Goal: Task Accomplishment & Management: Complete application form

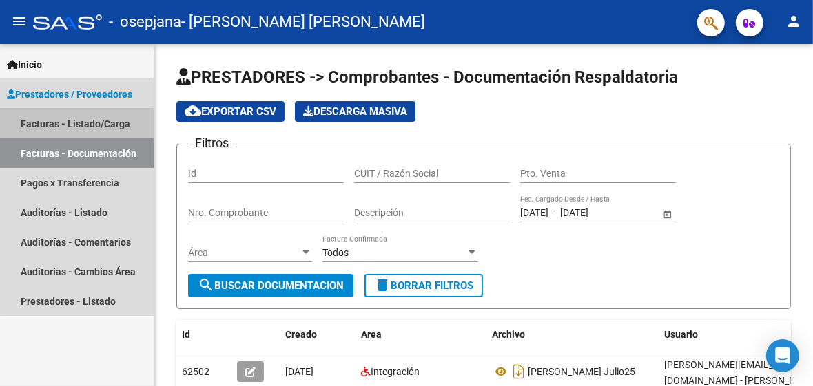
click at [95, 123] on link "Facturas - Listado/Carga" at bounding box center [77, 124] width 154 height 30
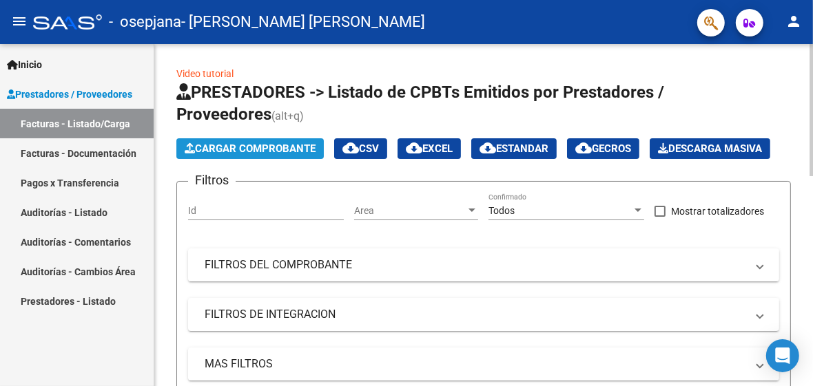
click at [216, 144] on span "Cargar Comprobante" at bounding box center [250, 149] width 131 height 12
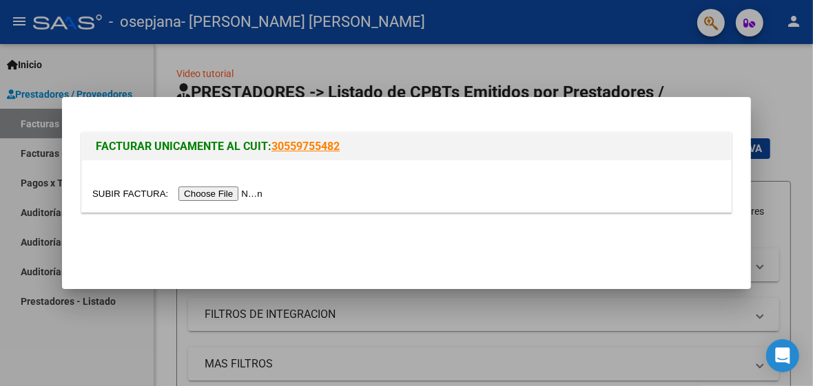
click at [224, 196] on input "file" at bounding box center [179, 194] width 174 height 14
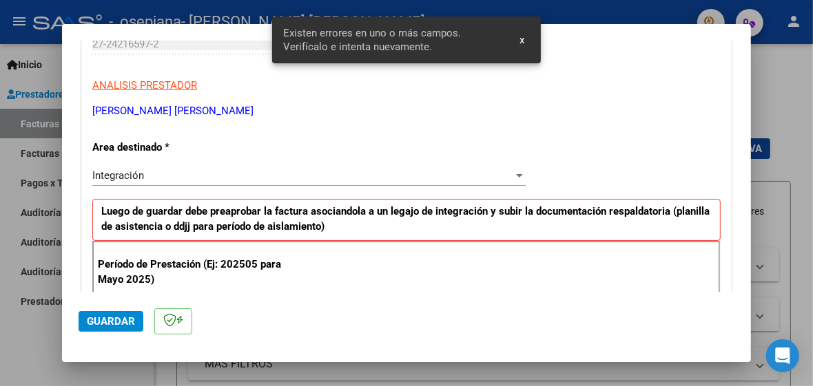
scroll to position [231, 0]
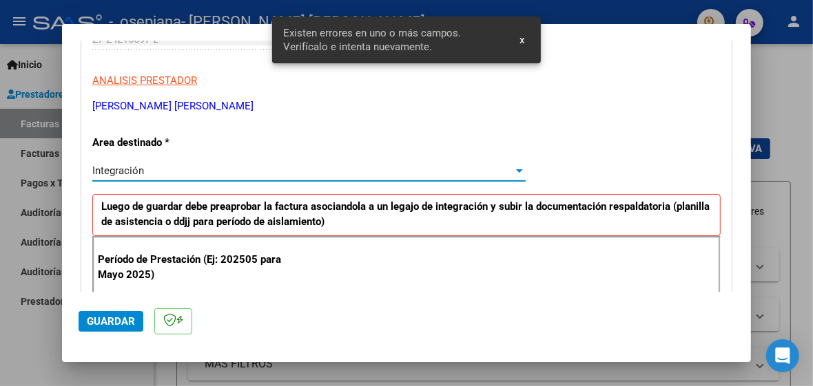
click at [228, 167] on div "Integración" at bounding box center [302, 171] width 421 height 12
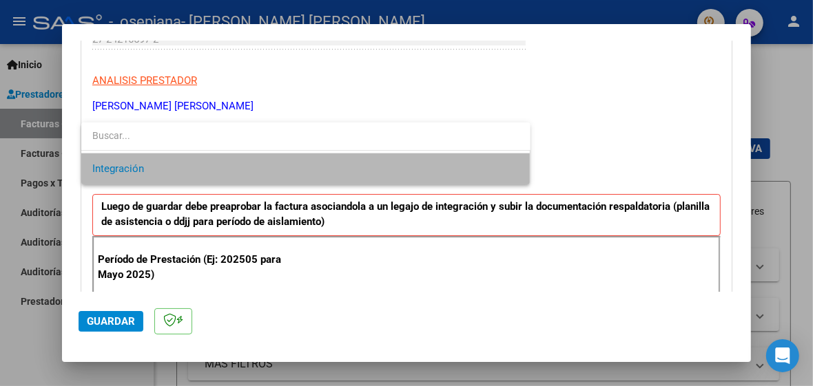
click at [499, 169] on span "Integración" at bounding box center [305, 169] width 427 height 31
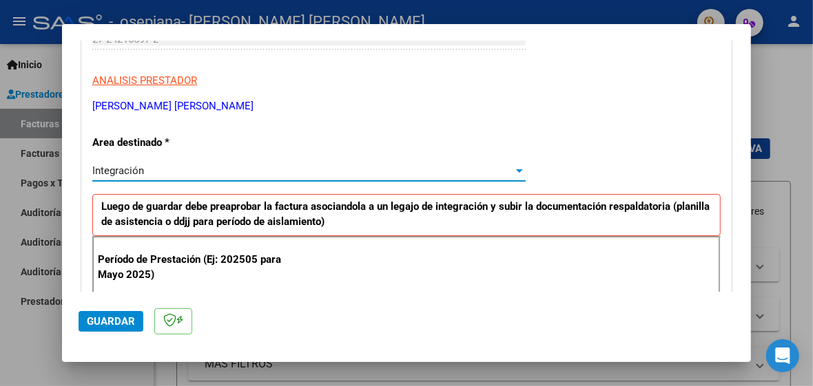
click at [516, 170] on div at bounding box center [519, 170] width 7 height 3
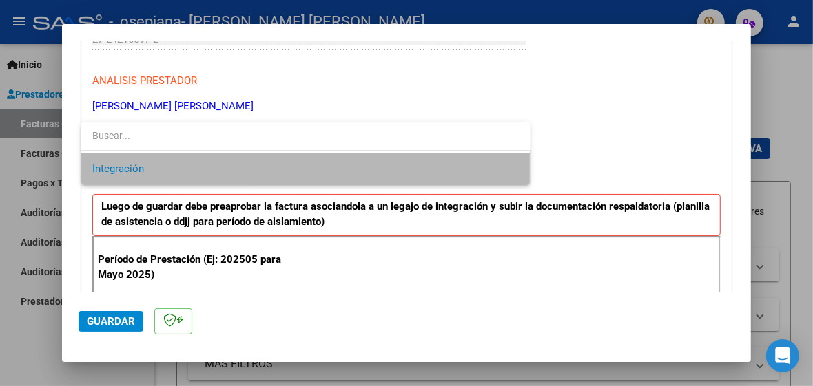
click at [513, 170] on span "Integración" at bounding box center [305, 169] width 427 height 31
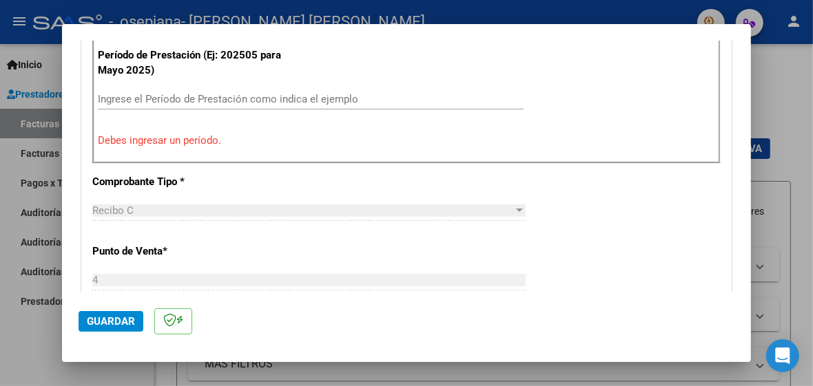
scroll to position [405, 0]
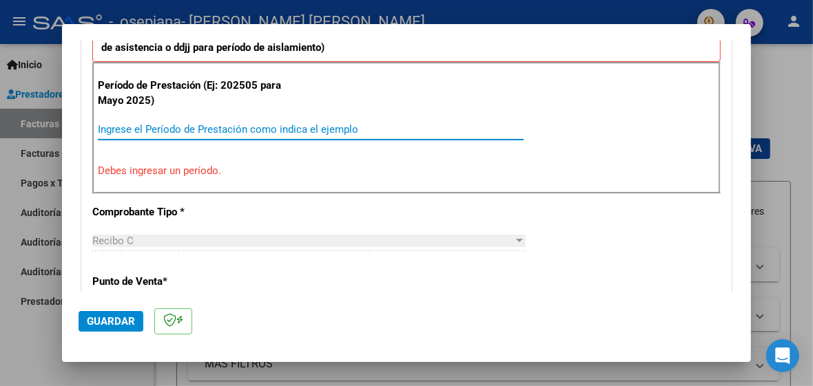
click at [106, 127] on input "Ingrese el Período de Prestación como indica el ejemplo" at bounding box center [311, 129] width 426 height 12
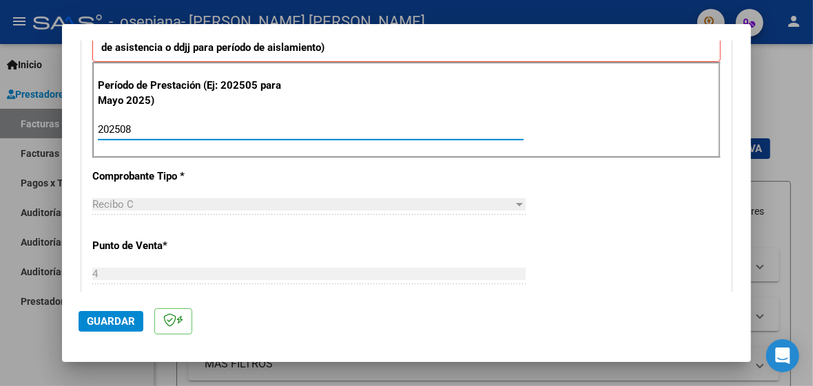
type input "202508"
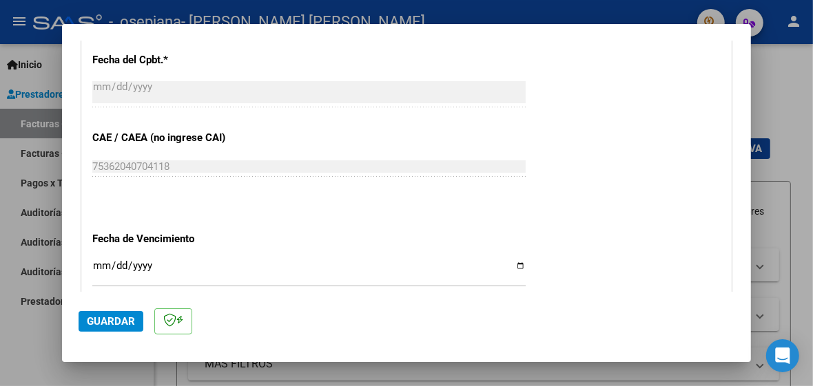
scroll to position [828, 0]
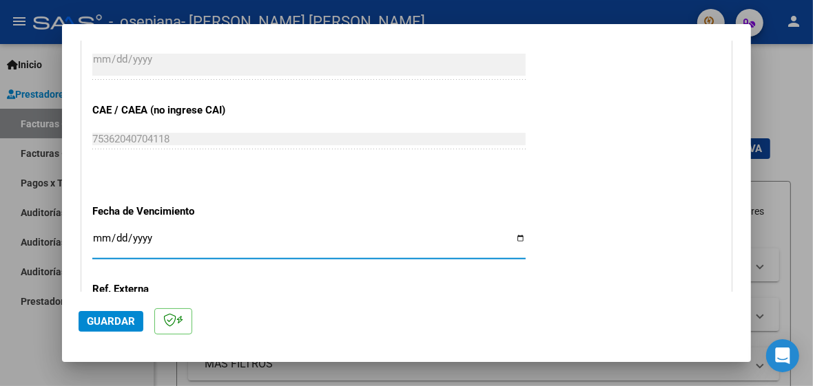
click at [103, 233] on input "Ingresar la fecha" at bounding box center [308, 244] width 433 height 22
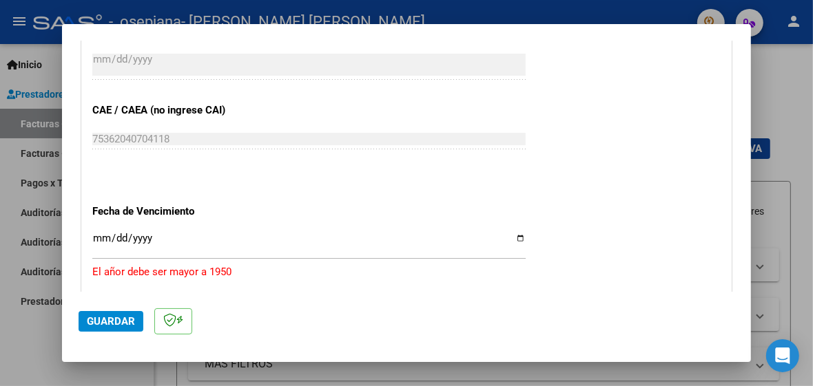
click at [154, 229] on div "[DATE] Ingresar la fecha" at bounding box center [308, 244] width 433 height 30
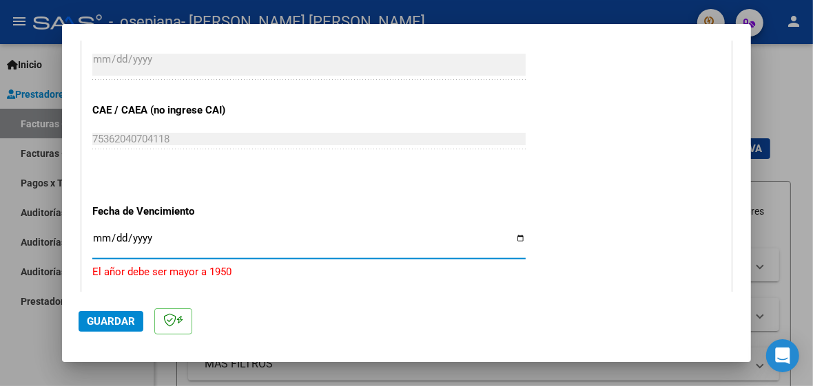
click at [152, 233] on input "[DATE]" at bounding box center [308, 244] width 433 height 22
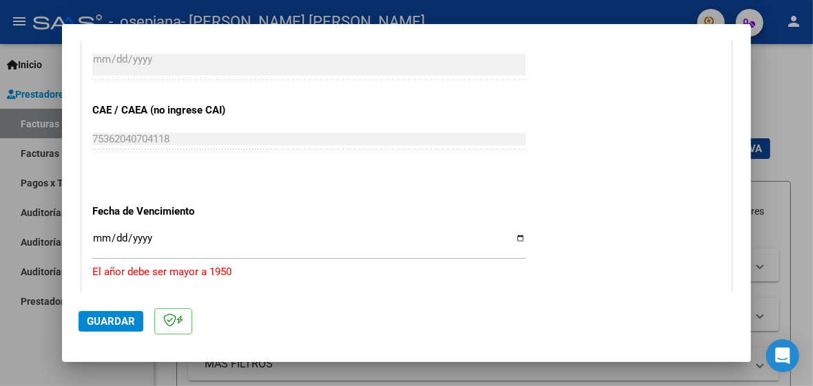
scroll to position [984, 0]
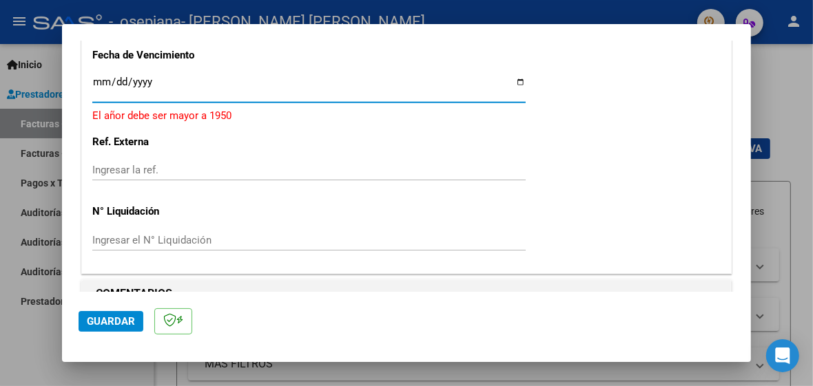
click at [155, 76] on input "[DATE]" at bounding box center [308, 87] width 433 height 22
click at [510, 81] on input "[DATE]" at bounding box center [308, 87] width 433 height 22
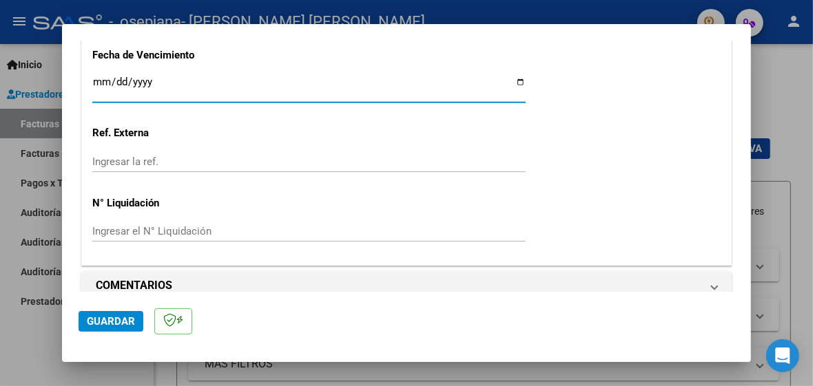
click at [510, 76] on input "[DATE]" at bounding box center [308, 87] width 433 height 22
click at [512, 76] on input "[DATE]" at bounding box center [308, 87] width 433 height 22
type input "[DATE]"
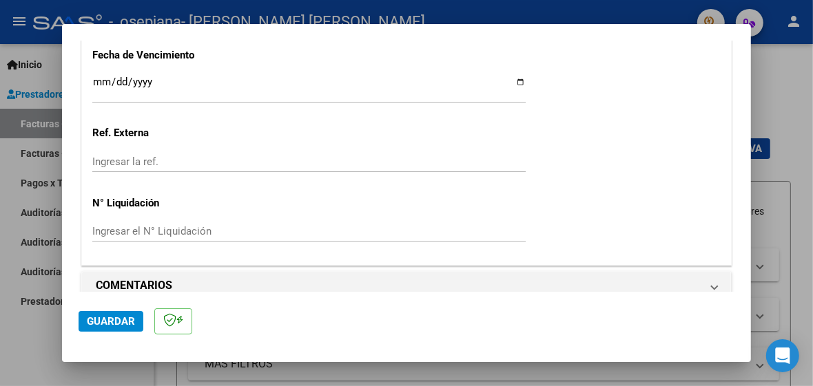
scroll to position [998, 0]
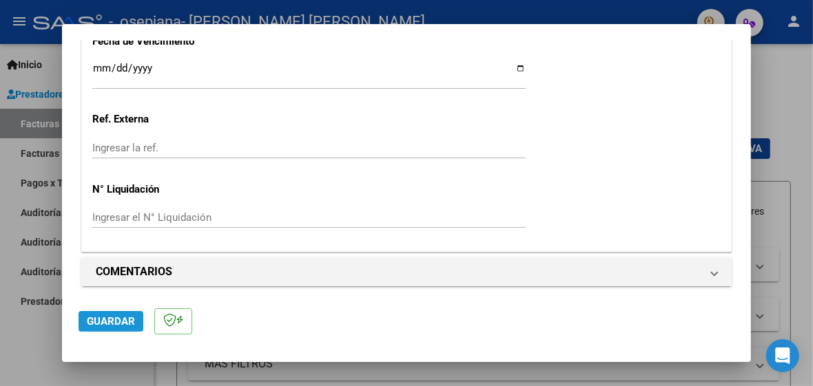
click at [115, 321] on span "Guardar" at bounding box center [111, 321] width 48 height 12
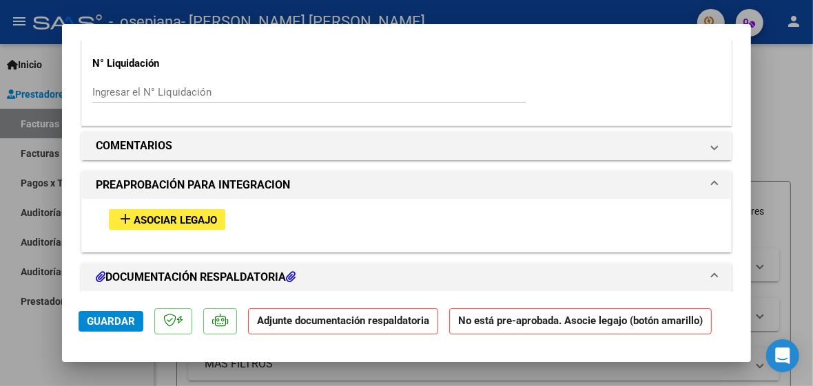
scroll to position [1110, 0]
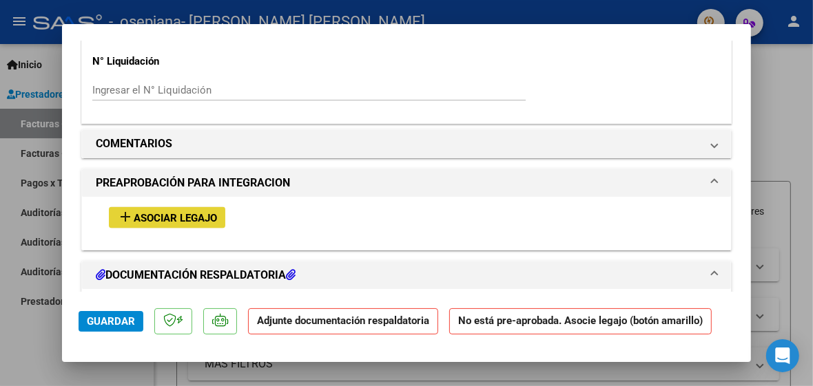
click at [188, 212] on span "Asociar Legajo" at bounding box center [175, 218] width 83 height 12
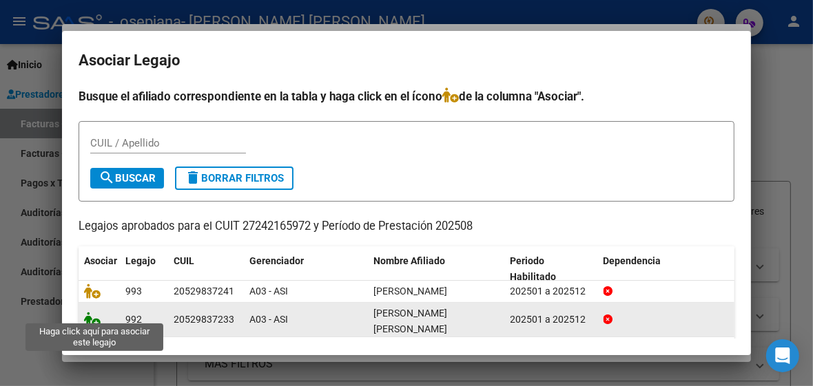
click at [94, 315] on icon at bounding box center [92, 319] width 17 height 15
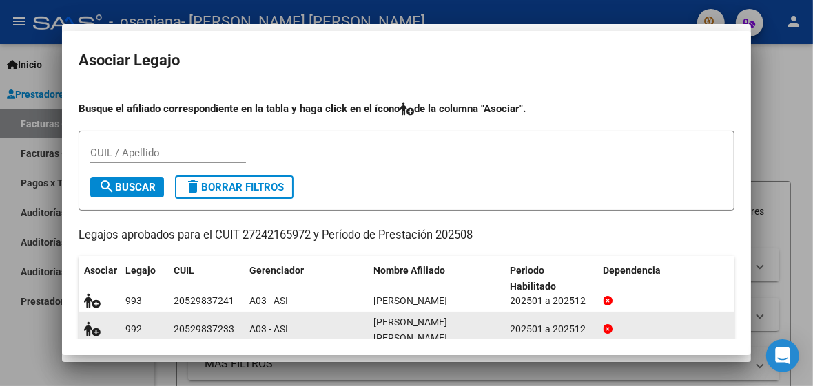
scroll to position [1146, 0]
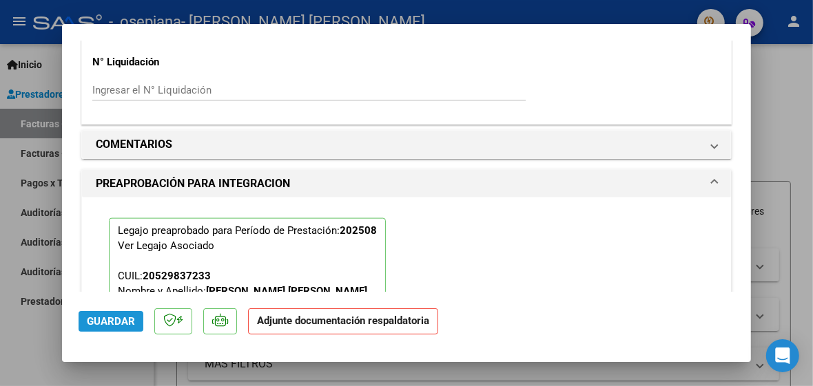
click at [116, 321] on span "Guardar" at bounding box center [111, 321] width 48 height 12
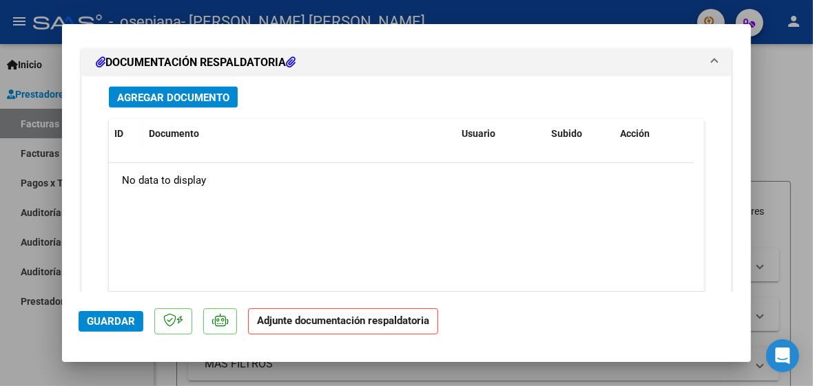
scroll to position [1550, 0]
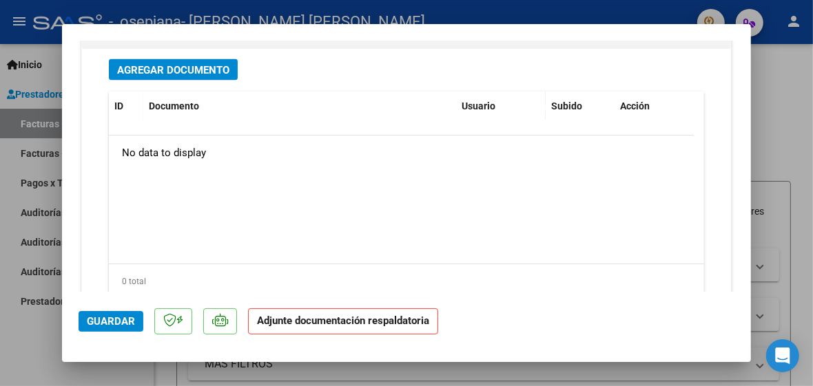
click at [191, 66] on span "Agregar Documento" at bounding box center [173, 70] width 112 height 12
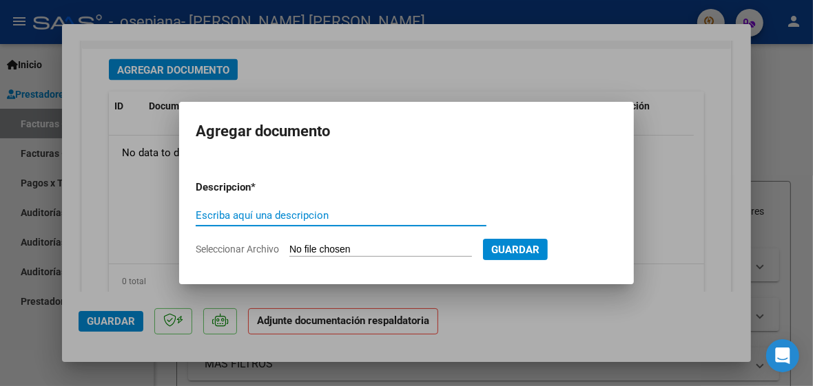
click at [258, 215] on input "Escriba aquí una descripcion" at bounding box center [341, 215] width 291 height 12
type input "b"
type input "[PERSON_NAME] FC AGOSTO25"
click at [331, 240] on form "Descripcion * [PERSON_NAME] FC AGOSTO25 Escriba aquí una descripcion Selecciona…" at bounding box center [406, 218] width 421 height 98
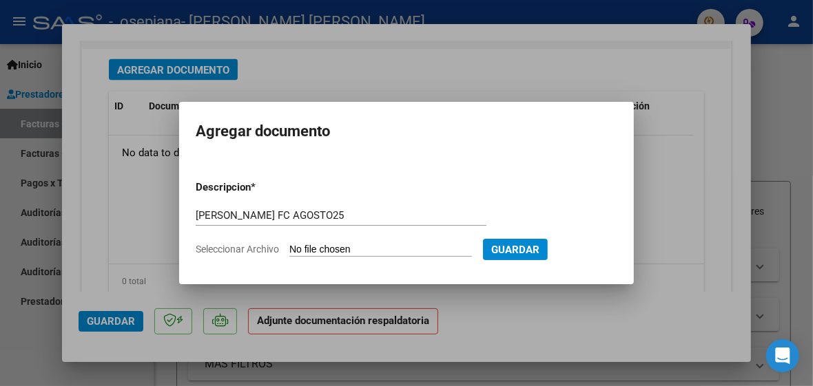
click at [329, 249] on input "Seleccionar Archivo" at bounding box center [380, 250] width 183 height 13
type input "C:\fakepath\[PERSON_NAME] FC AGOS25.pdf"
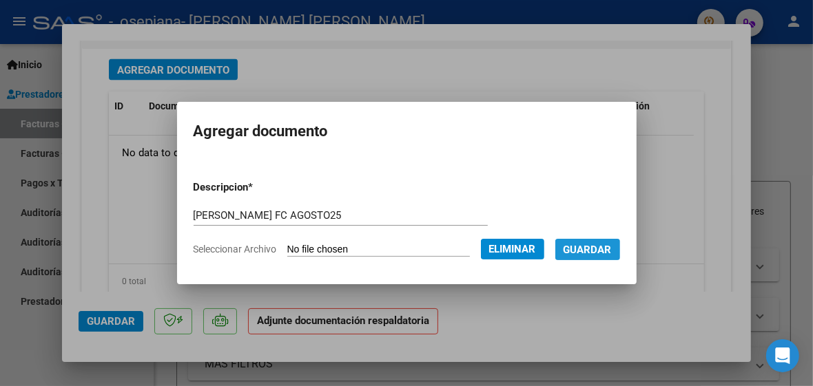
click at [612, 250] on span "Guardar" at bounding box center [587, 250] width 48 height 12
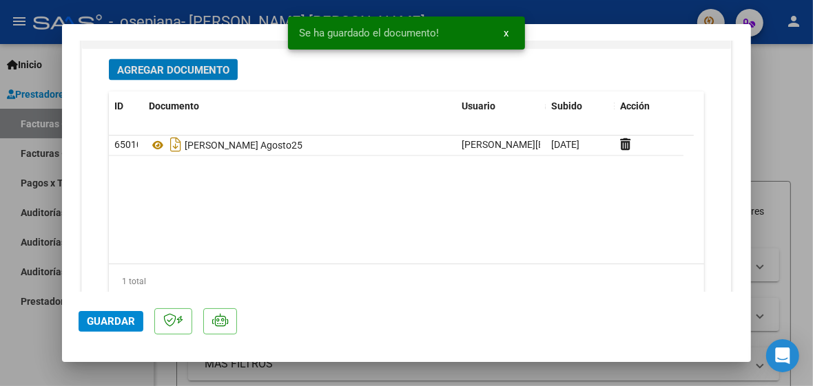
click at [196, 65] on span "Agregar Documento" at bounding box center [173, 70] width 112 height 12
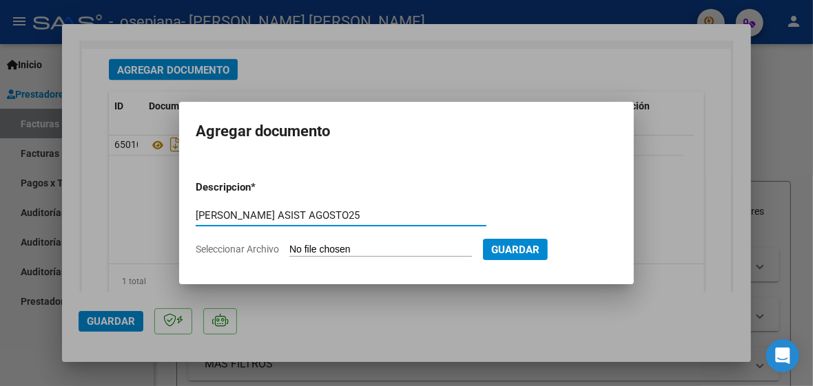
type input "[PERSON_NAME] ASIST AGOSTO25"
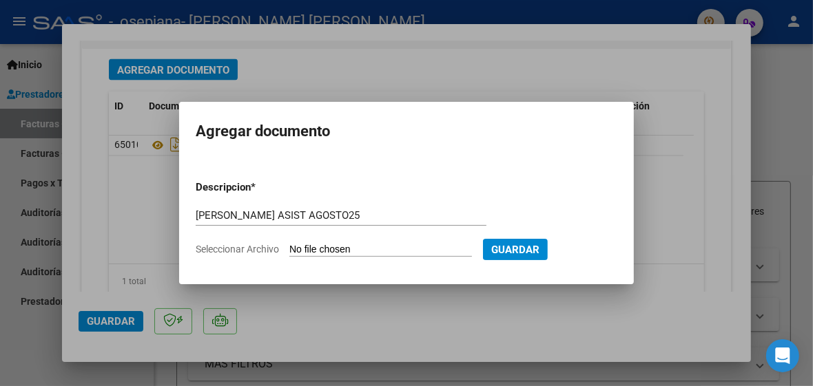
click at [350, 246] on input "Seleccionar Archivo" at bounding box center [380, 250] width 183 height 13
type input "C:\fakepath\[PERSON_NAME] ASIST AGOS25.pdf"
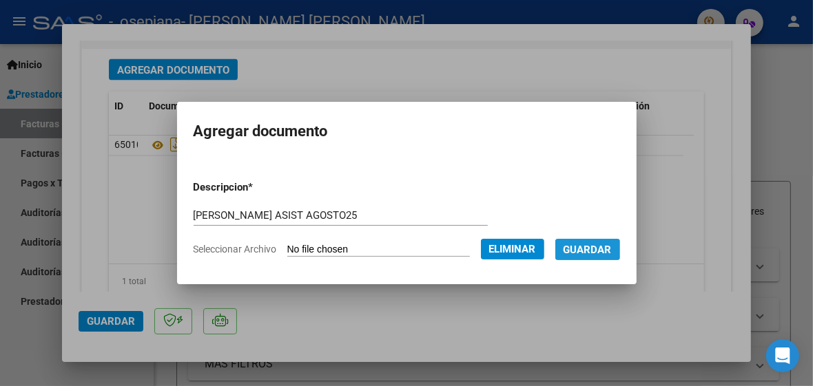
click at [611, 249] on span "Guardar" at bounding box center [587, 250] width 48 height 12
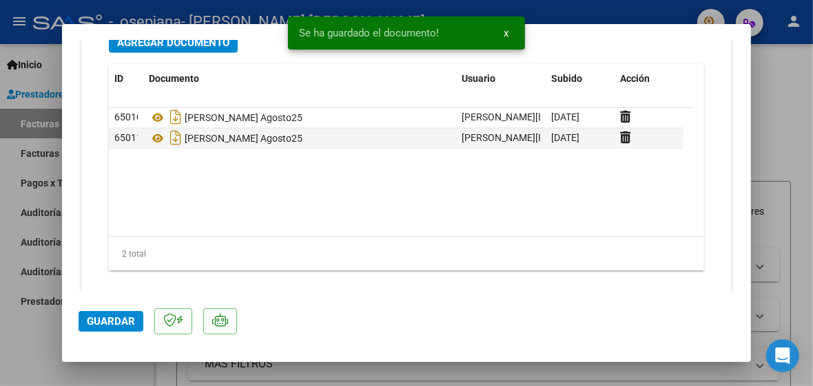
scroll to position [1594, 0]
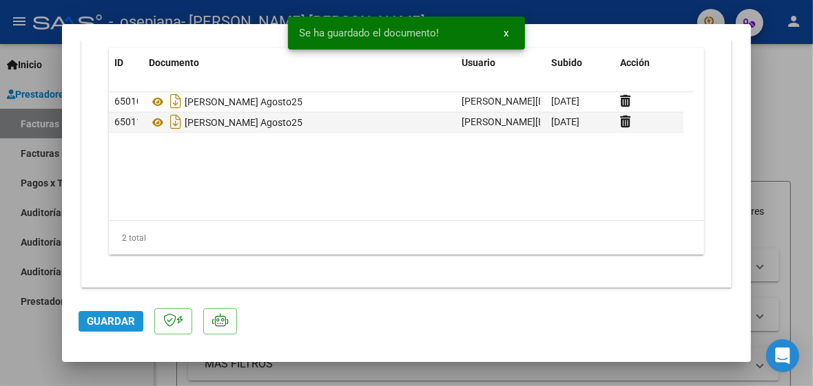
click at [116, 322] on span "Guardar" at bounding box center [111, 321] width 48 height 12
click at [781, 104] on div at bounding box center [406, 193] width 813 height 386
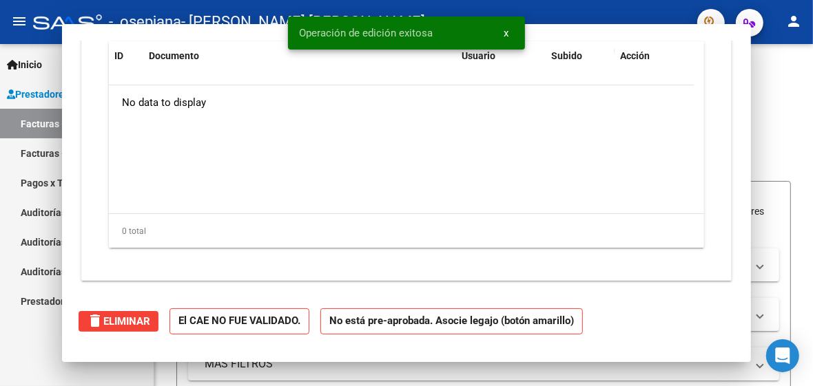
scroll to position [0, 0]
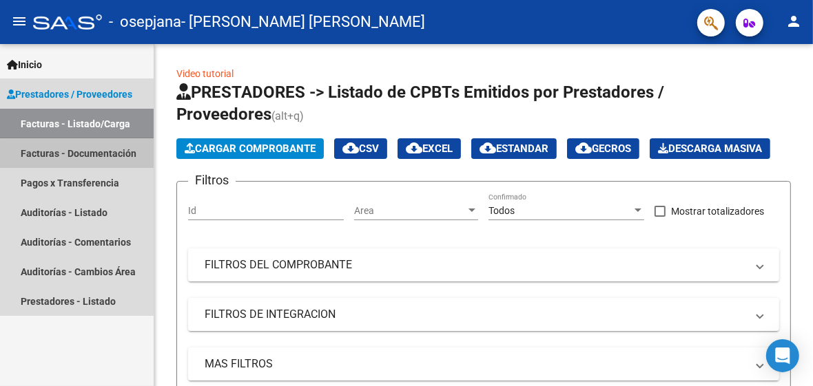
click at [85, 156] on link "Facturas - Documentación" at bounding box center [77, 153] width 154 height 30
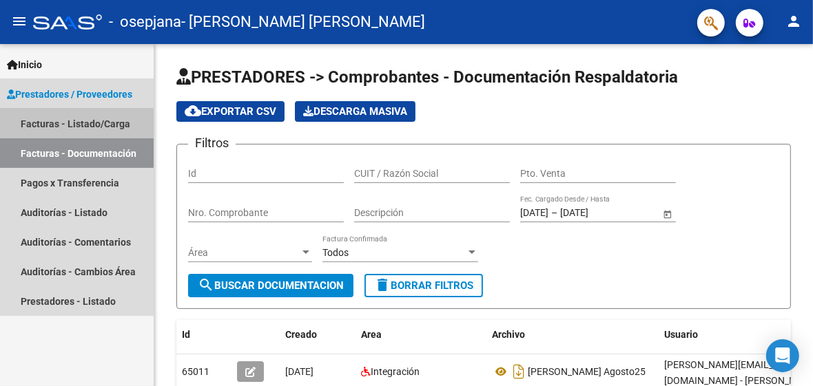
click at [41, 121] on link "Facturas - Listado/Carga" at bounding box center [77, 124] width 154 height 30
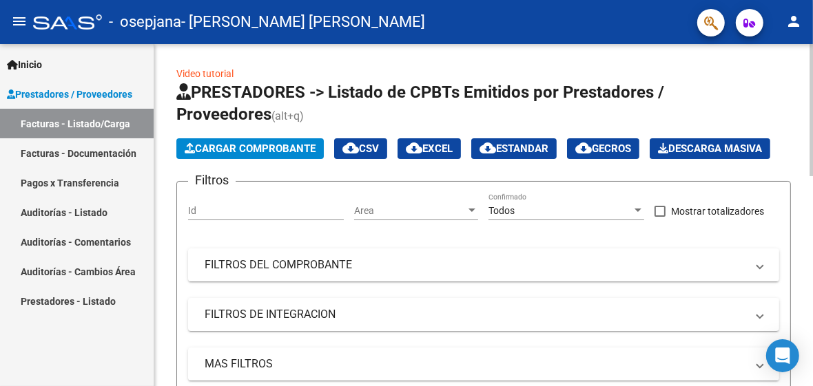
click at [210, 144] on span "Cargar Comprobante" at bounding box center [250, 149] width 131 height 12
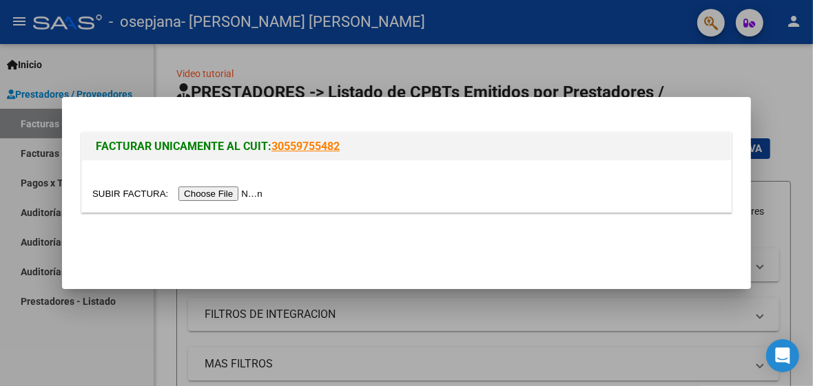
click at [218, 196] on input "file" at bounding box center [179, 194] width 174 height 14
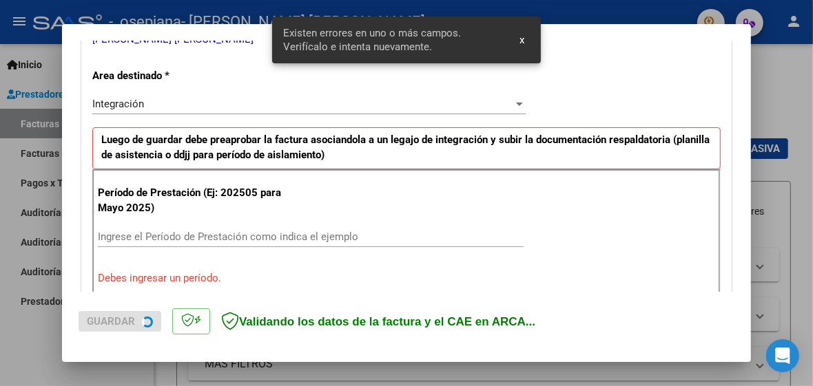
scroll to position [325, 0]
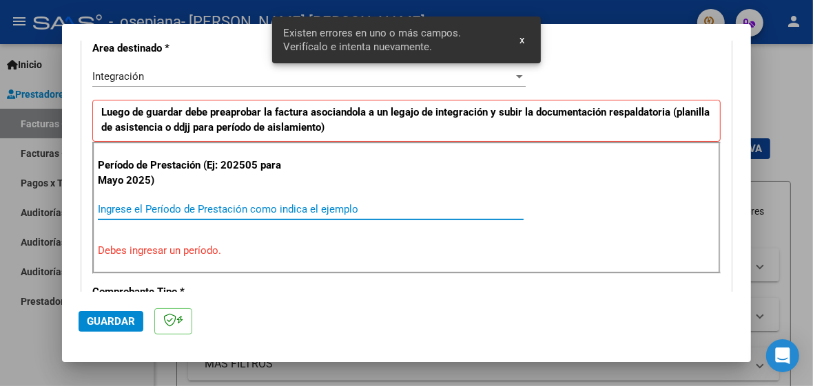
click at [149, 209] on input "Ingrese el Período de Prestación como indica el ejemplo" at bounding box center [311, 209] width 426 height 12
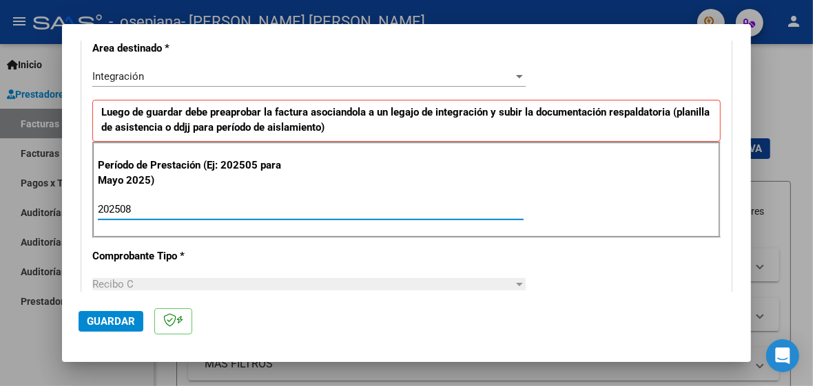
type input "202508"
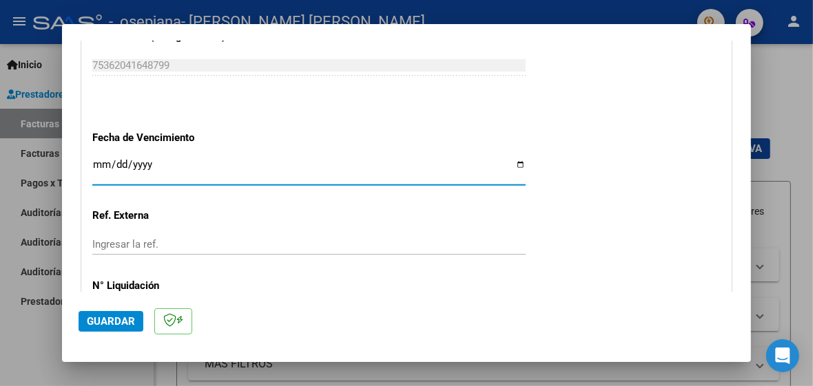
click at [513, 159] on input "Ingresar la fecha" at bounding box center [308, 170] width 433 height 22
type input "[DATE]"
click at [145, 262] on div "Ingresar la ref." at bounding box center [308, 251] width 433 height 34
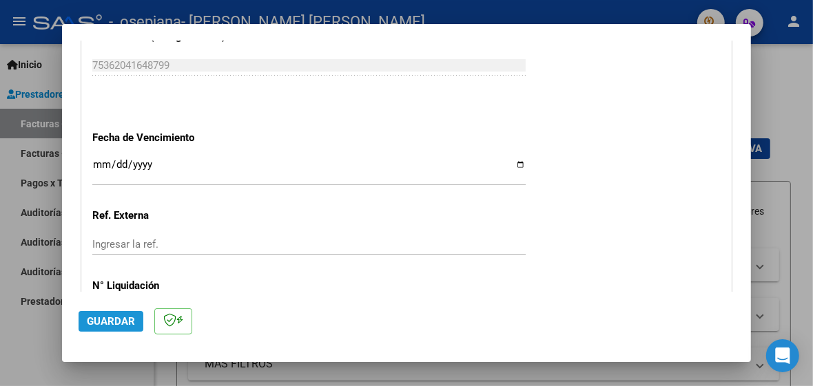
click at [121, 320] on span "Guardar" at bounding box center [111, 321] width 48 height 12
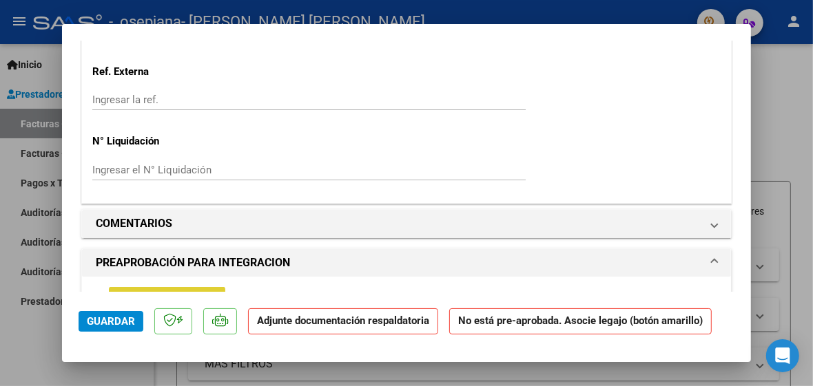
scroll to position [1043, 0]
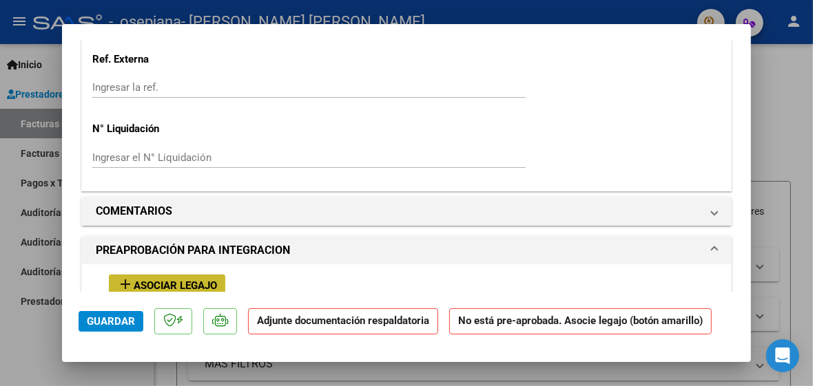
click at [140, 282] on span "Asociar Legajo" at bounding box center [175, 286] width 83 height 12
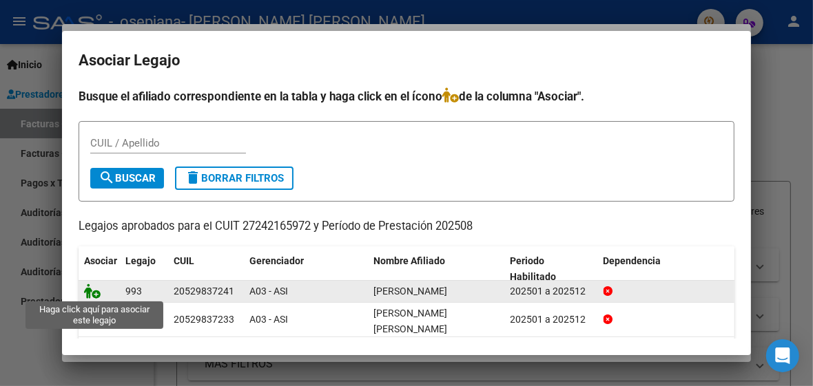
click at [92, 294] on icon at bounding box center [92, 291] width 17 height 15
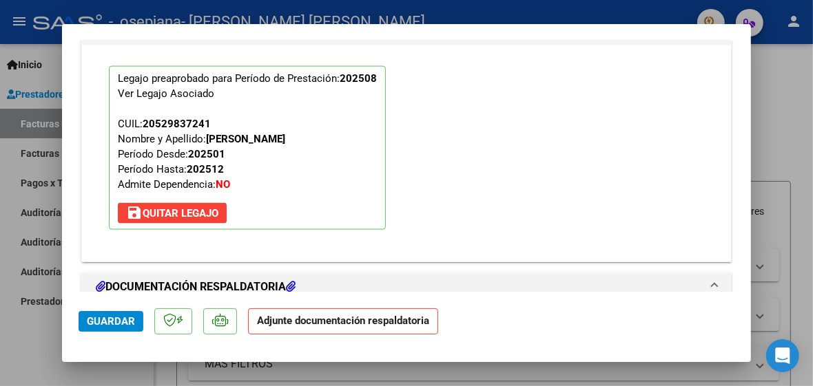
scroll to position [1518, 0]
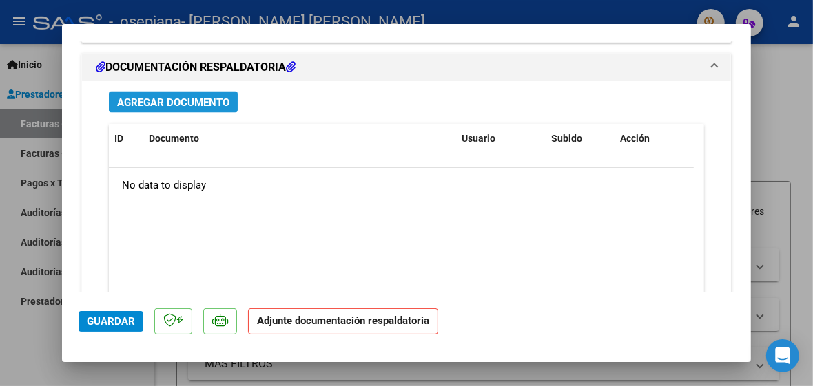
click at [206, 96] on span "Agregar Documento" at bounding box center [173, 102] width 112 height 12
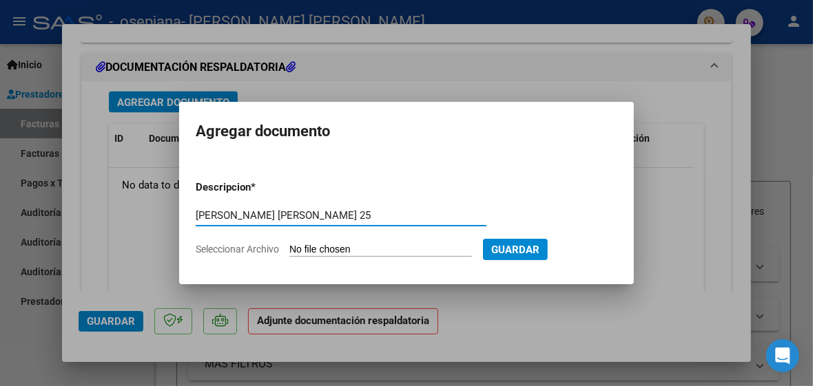
type input "[PERSON_NAME] [PERSON_NAME] 25"
click at [404, 238] on div "[PERSON_NAME] [PERSON_NAME] 25 Escriba aquí una descripcion" at bounding box center [341, 222] width 291 height 34
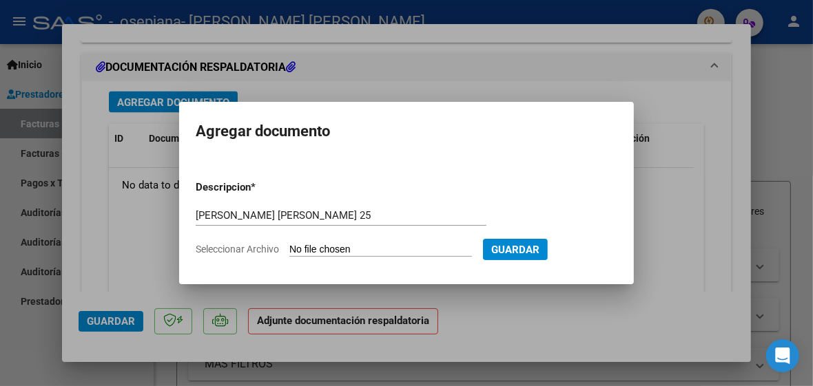
click at [400, 247] on input "Seleccionar Archivo" at bounding box center [380, 250] width 183 height 13
type input "C:\fakepath\[PERSON_NAME] FC AGOS25.pdf"
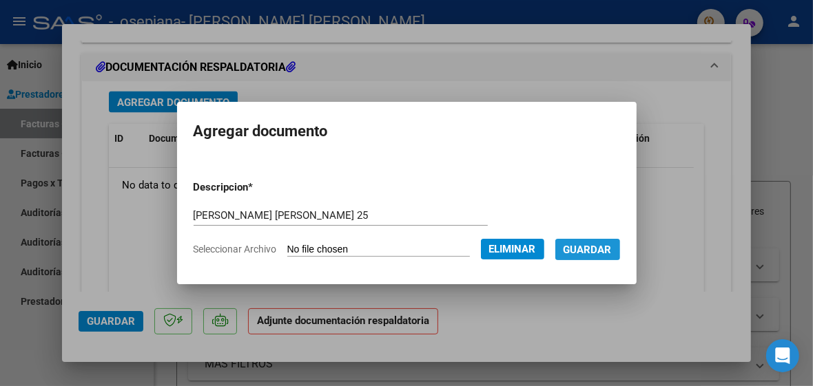
click at [607, 248] on span "Guardar" at bounding box center [587, 250] width 48 height 12
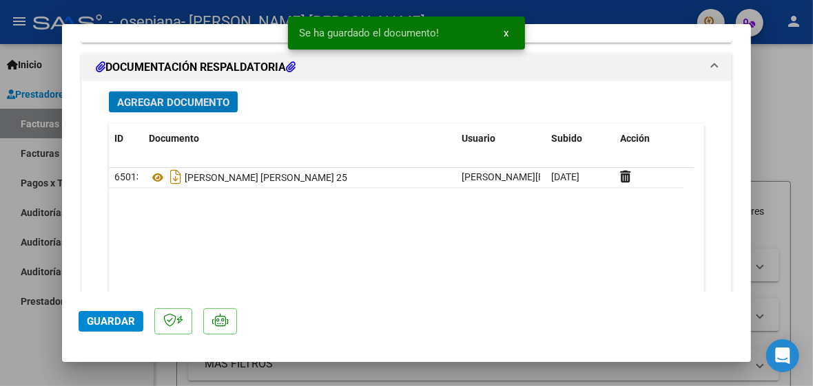
click at [194, 96] on span "Agregar Documento" at bounding box center [173, 102] width 112 height 12
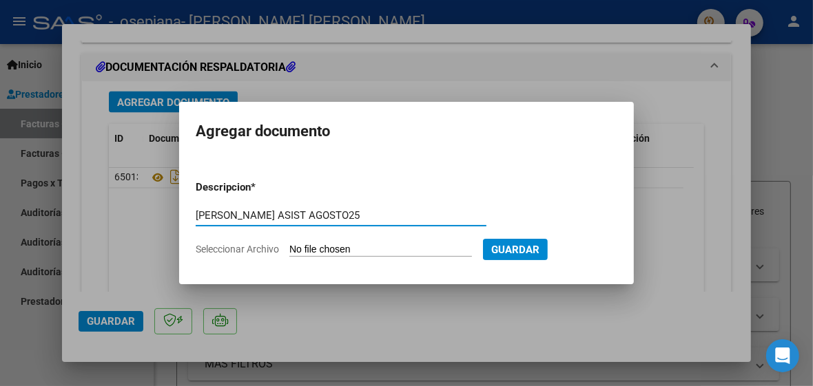
type input "[PERSON_NAME] ASIST AGOSTO25"
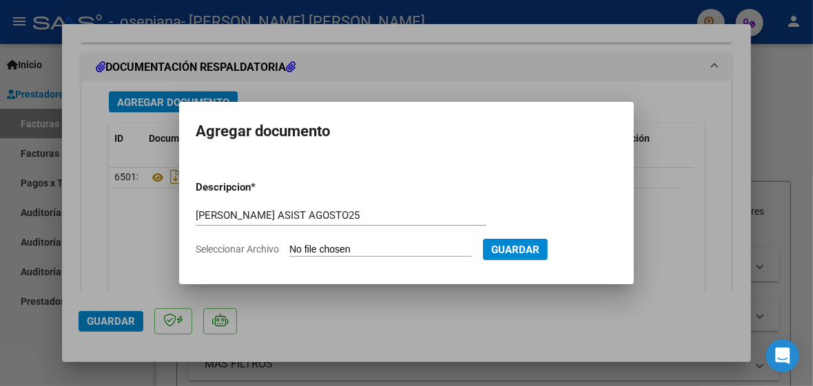
click at [333, 249] on input "Seleccionar Archivo" at bounding box center [380, 250] width 183 height 13
type input "C:\fakepath\[PERSON_NAME]. AGOS25.pdf"
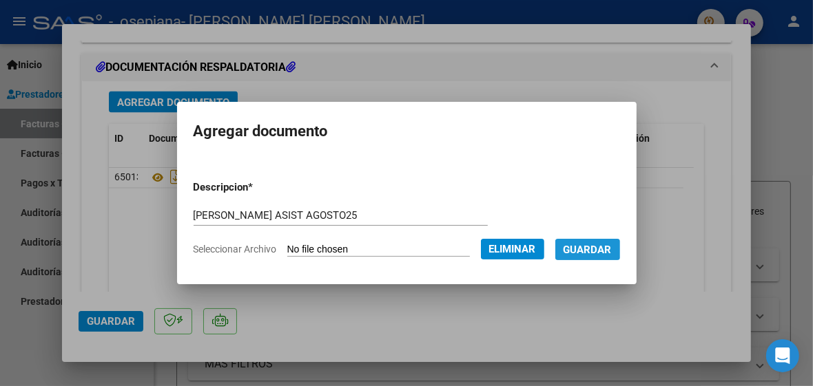
click at [603, 247] on span "Guardar" at bounding box center [587, 250] width 48 height 12
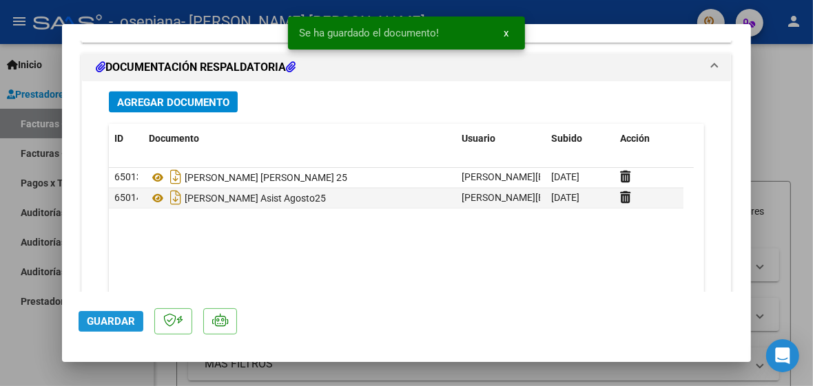
click at [126, 322] on span "Guardar" at bounding box center [111, 321] width 48 height 12
click at [778, 158] on div at bounding box center [406, 193] width 813 height 386
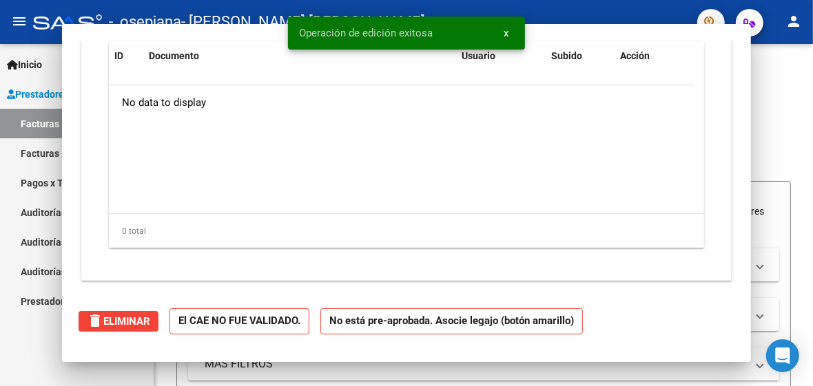
scroll to position [0, 0]
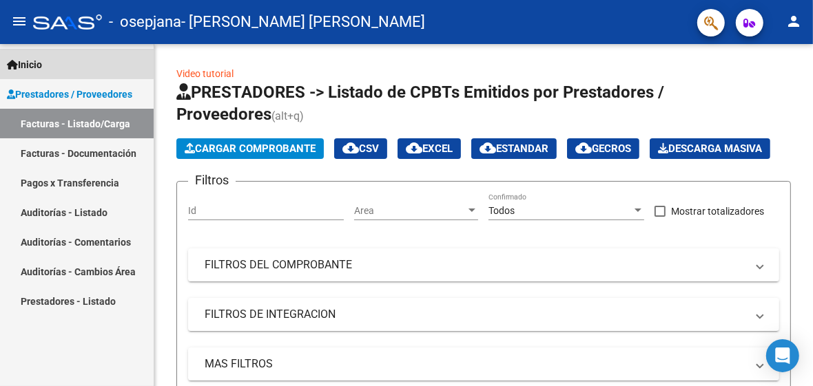
click at [37, 61] on span "Inicio" at bounding box center [24, 64] width 35 height 15
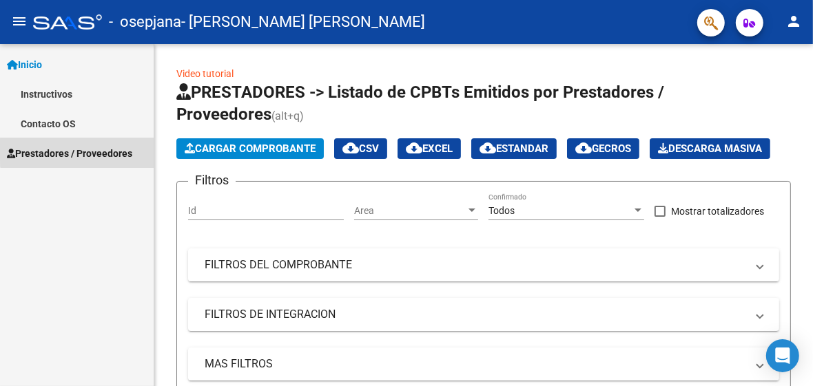
click at [101, 150] on span "Prestadores / Proveedores" at bounding box center [69, 153] width 125 height 15
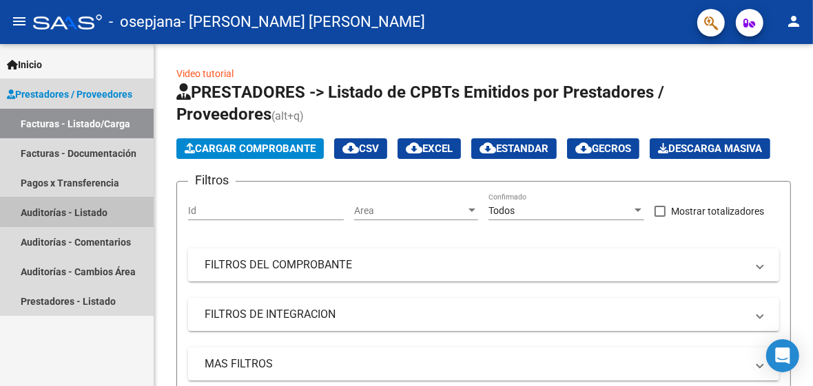
click at [86, 212] on link "Auditorías - Listado" at bounding box center [77, 213] width 154 height 30
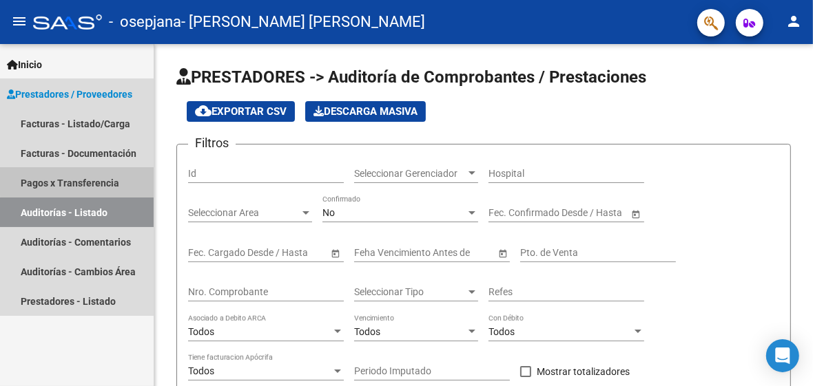
click at [77, 180] on link "Pagos x Transferencia" at bounding box center [77, 183] width 154 height 30
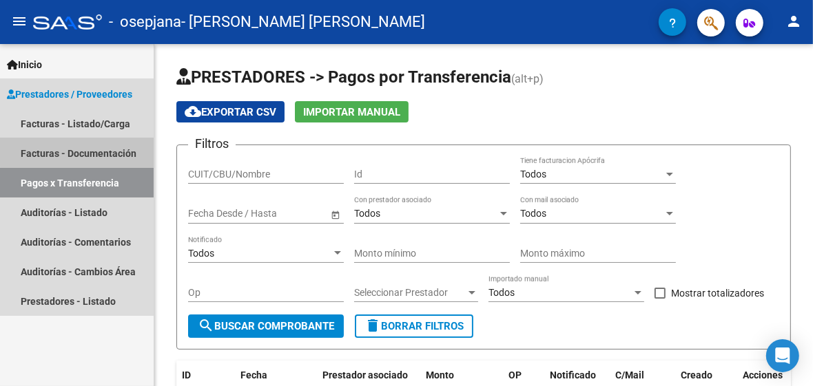
click at [77, 152] on link "Facturas - Documentación" at bounding box center [77, 153] width 154 height 30
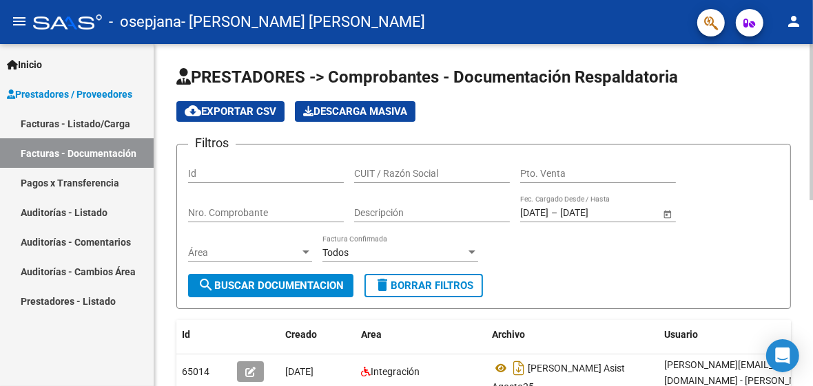
scroll to position [44, 0]
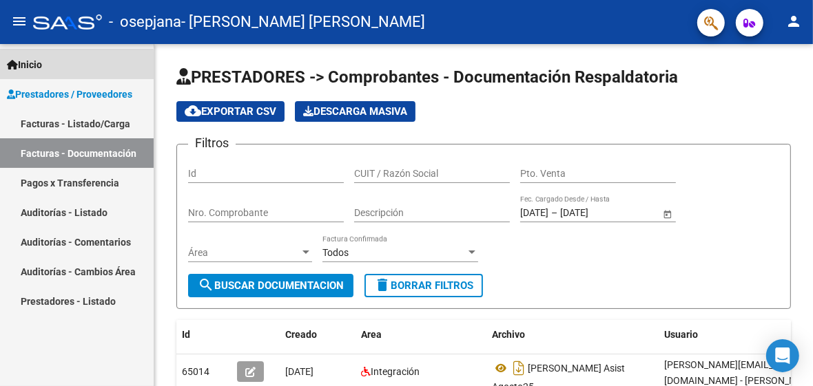
click at [42, 67] on span "Inicio" at bounding box center [24, 64] width 35 height 15
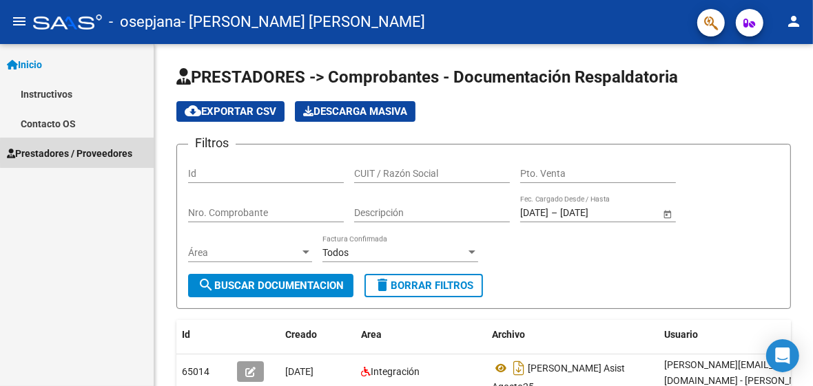
click at [94, 152] on span "Prestadores / Proveedores" at bounding box center [69, 153] width 125 height 15
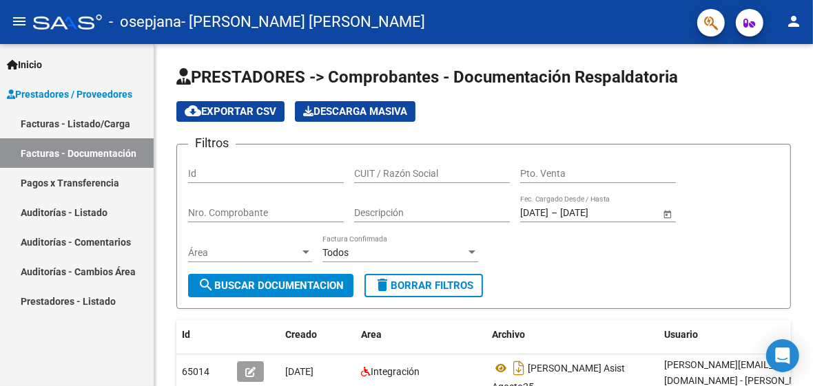
click at [94, 152] on link "Facturas - Documentación" at bounding box center [77, 153] width 154 height 30
click at [630, 335] on div "Archivo" at bounding box center [572, 335] width 161 height 16
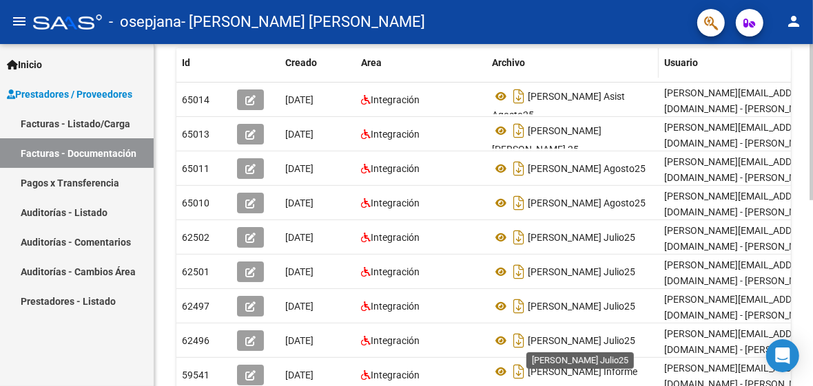
scroll to position [244, 0]
